Goal: Task Accomplishment & Management: Complete application form

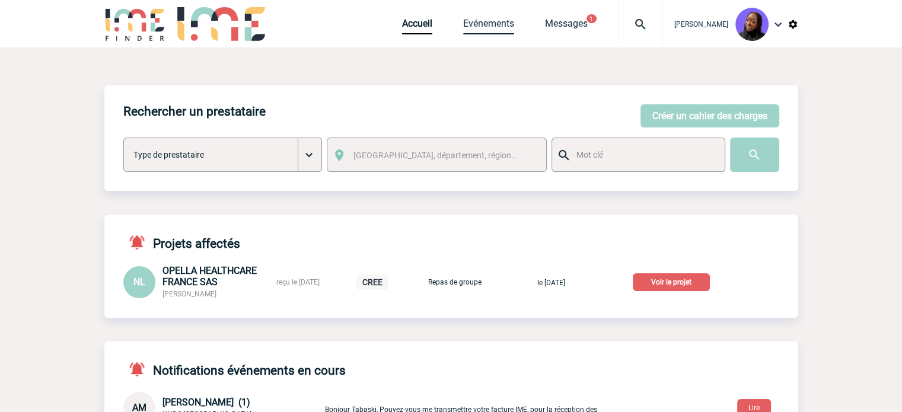
click at [503, 25] on link "Evénements" at bounding box center [488, 26] width 51 height 17
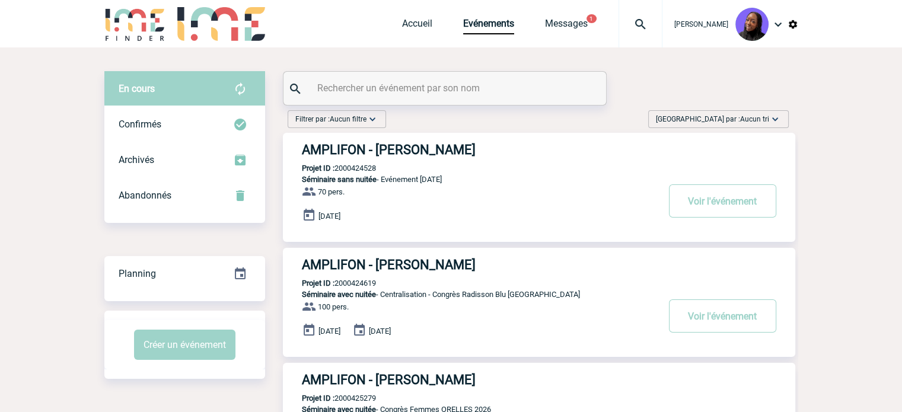
click at [367, 76] on div at bounding box center [444, 88] width 323 height 33
click at [374, 92] on input "text" at bounding box center [446, 87] width 264 height 17
paste input "2000425093"
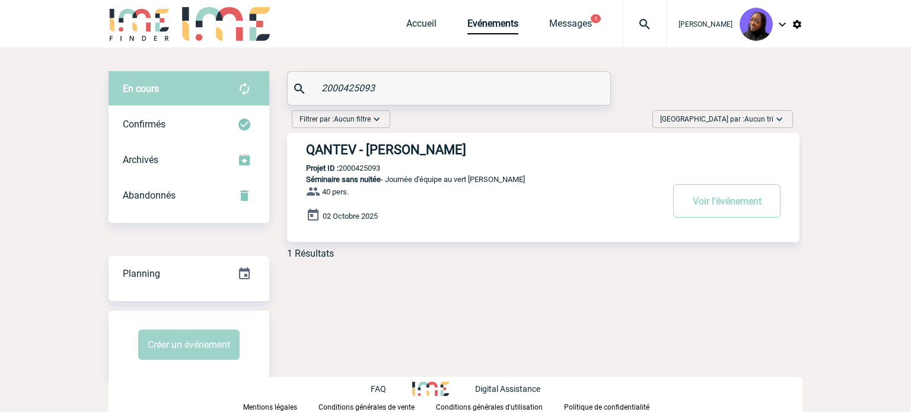
type input "2000425093"
click at [417, 151] on h3 "QANTEV - Jennifer KHOUNNALA" at bounding box center [484, 149] width 356 height 15
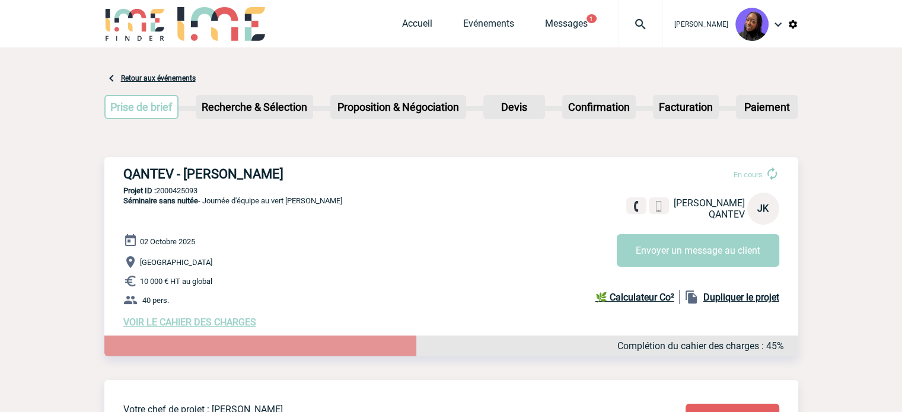
click at [240, 323] on span "VOIR LE CAHIER DES CHARGES" at bounding box center [189, 322] width 133 height 11
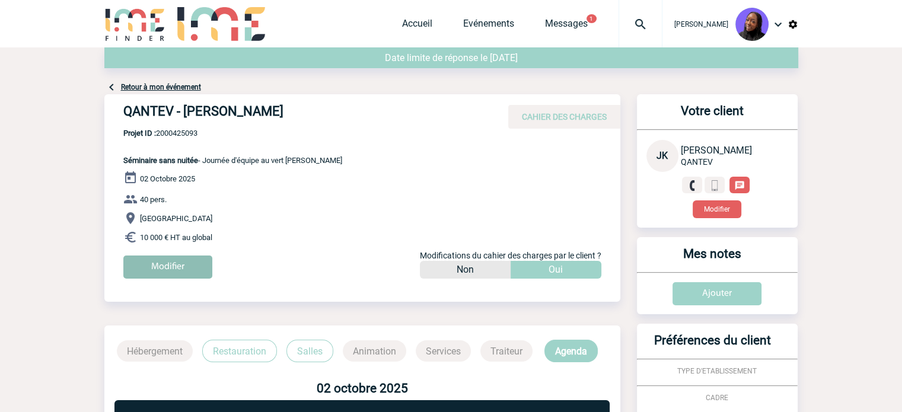
click at [170, 261] on input "Modifier" at bounding box center [167, 267] width 89 height 23
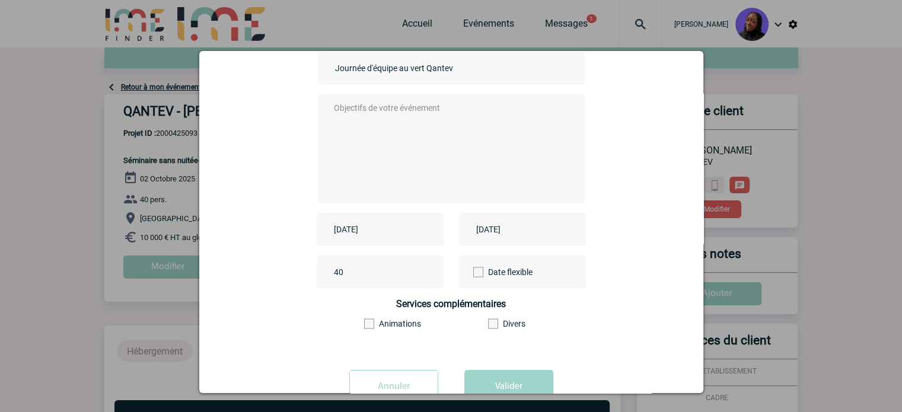
scroll to position [119, 0]
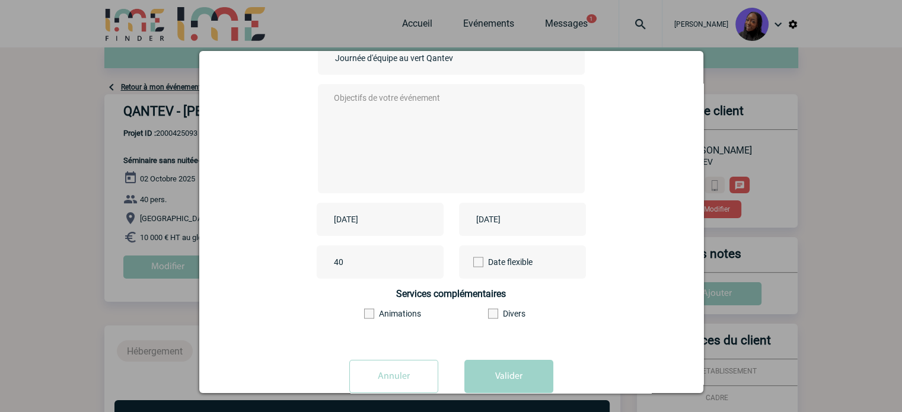
click at [420, 123] on textarea at bounding box center [448, 137] width 234 height 95
type textarea "."
click at [378, 224] on input "[DATE]" at bounding box center [372, 219] width 82 height 15
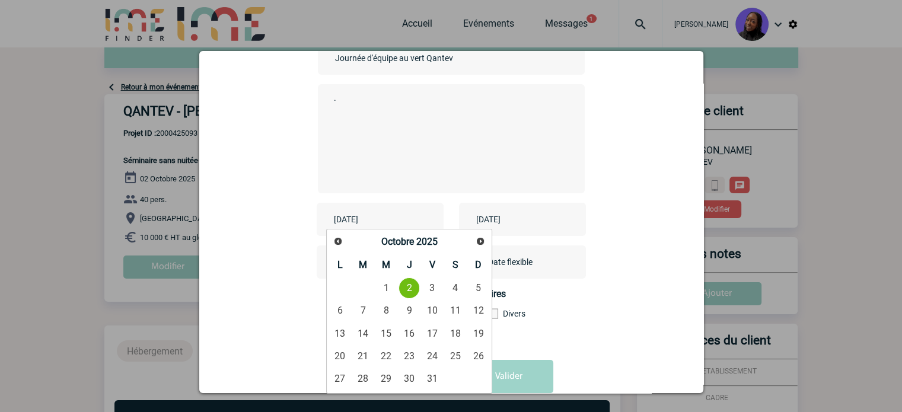
scroll to position [59, 0]
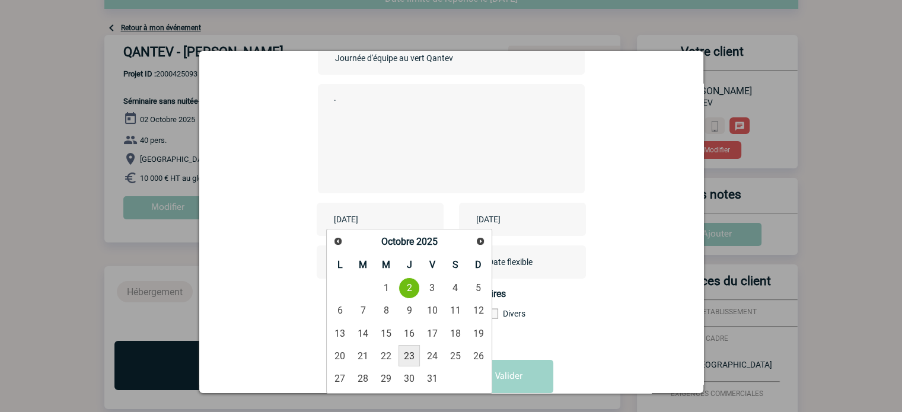
click at [408, 358] on link "23" at bounding box center [409, 355] width 22 height 21
type input "[DATE]"
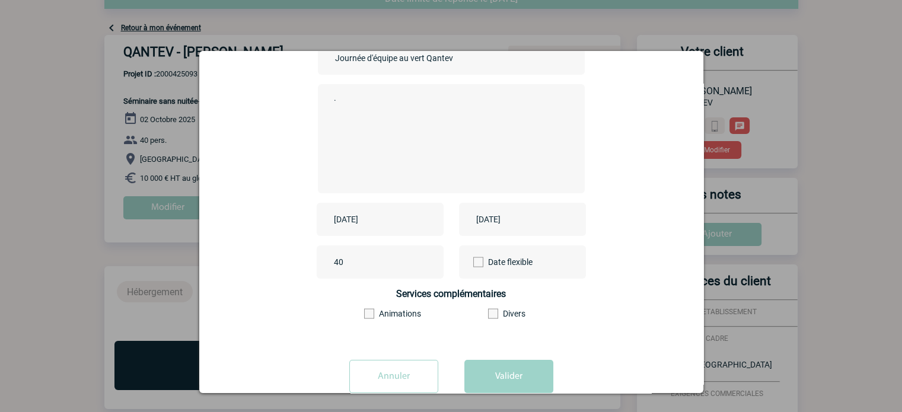
drag, startPoint x: 528, startPoint y: 218, endPoint x: 523, endPoint y: 227, distance: 10.4
click at [525, 224] on input "[DATE]" at bounding box center [514, 219] width 82 height 15
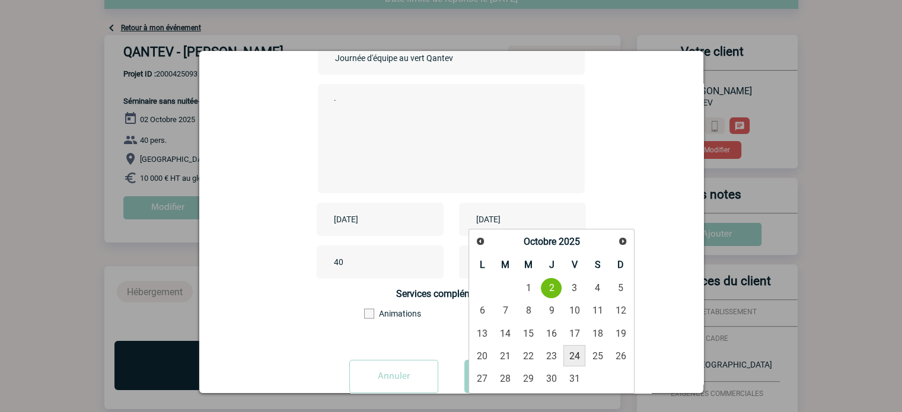
click at [567, 353] on link "24" at bounding box center [574, 355] width 22 height 21
type input "[DATE]"
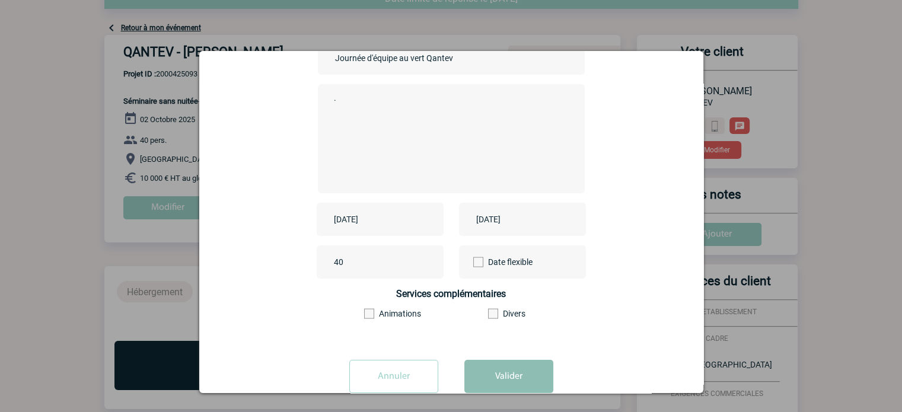
click at [467, 371] on button "Valider" at bounding box center [508, 376] width 89 height 33
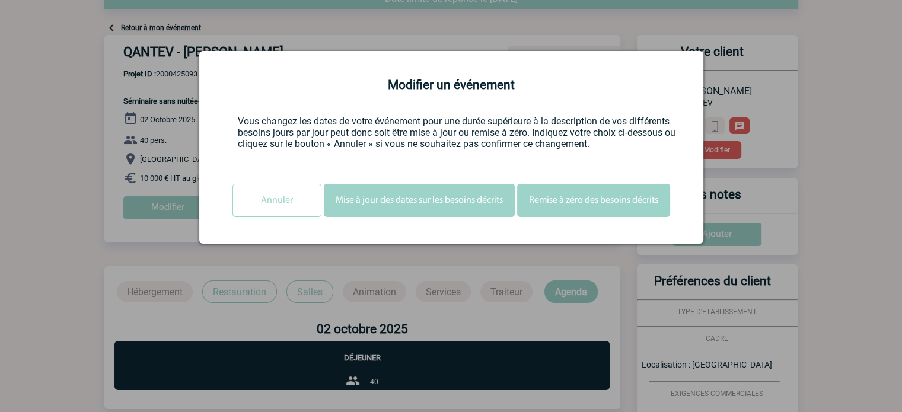
click at [414, 200] on button "Mise à jour des dates sur les besoins décrits" at bounding box center [419, 200] width 191 height 33
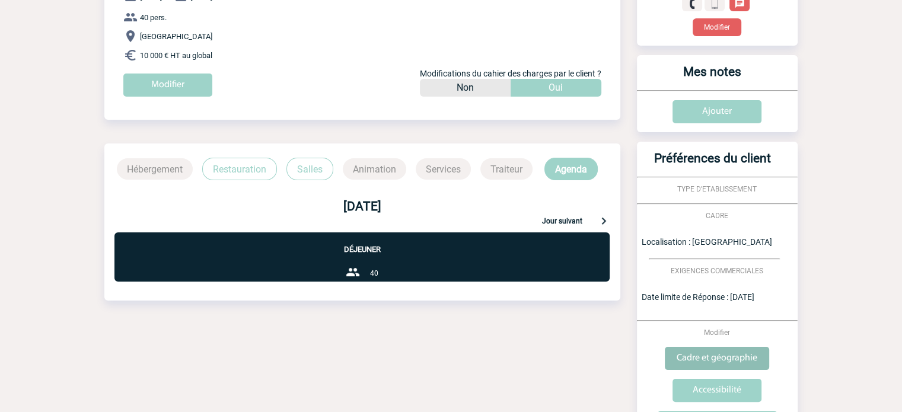
scroll to position [270, 0]
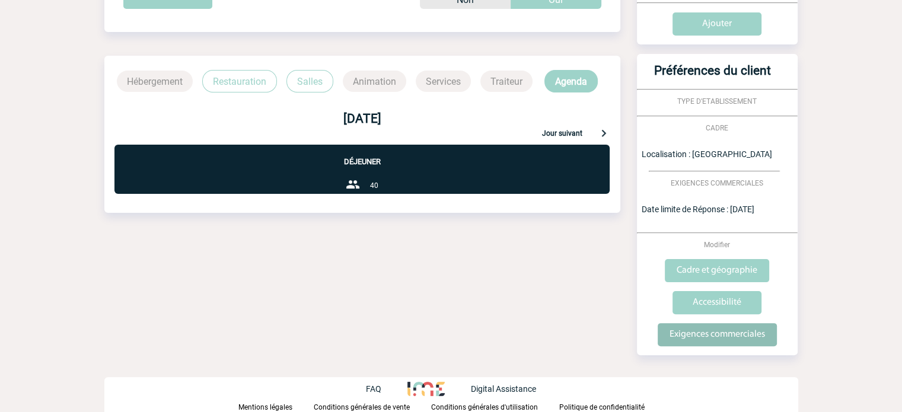
click at [727, 333] on input "Exigences commerciales" at bounding box center [717, 334] width 119 height 23
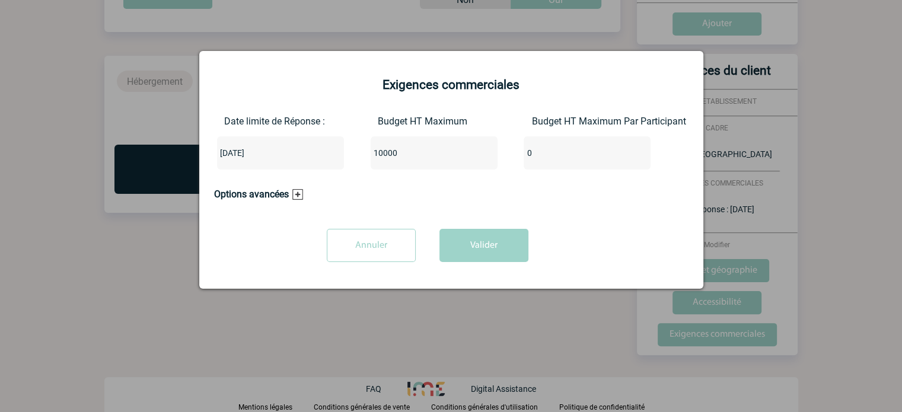
drag, startPoint x: 439, startPoint y: 159, endPoint x: 151, endPoint y: 173, distance: 289.1
click at [198, 170] on body "[PERSON_NAME] Accueil Evénements 1" at bounding box center [451, 71] width 902 height 682
type input "18401"
click at [481, 249] on button "Valider" at bounding box center [483, 245] width 89 height 33
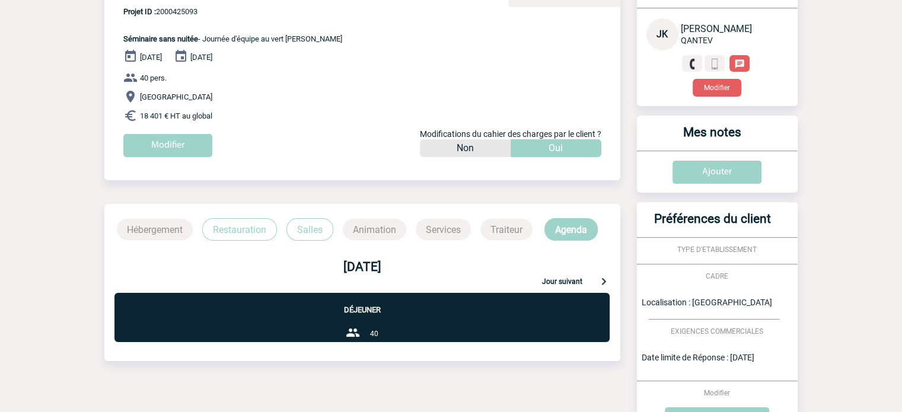
scroll to position [0, 0]
